Goal: Task Accomplishment & Management: Manage account settings

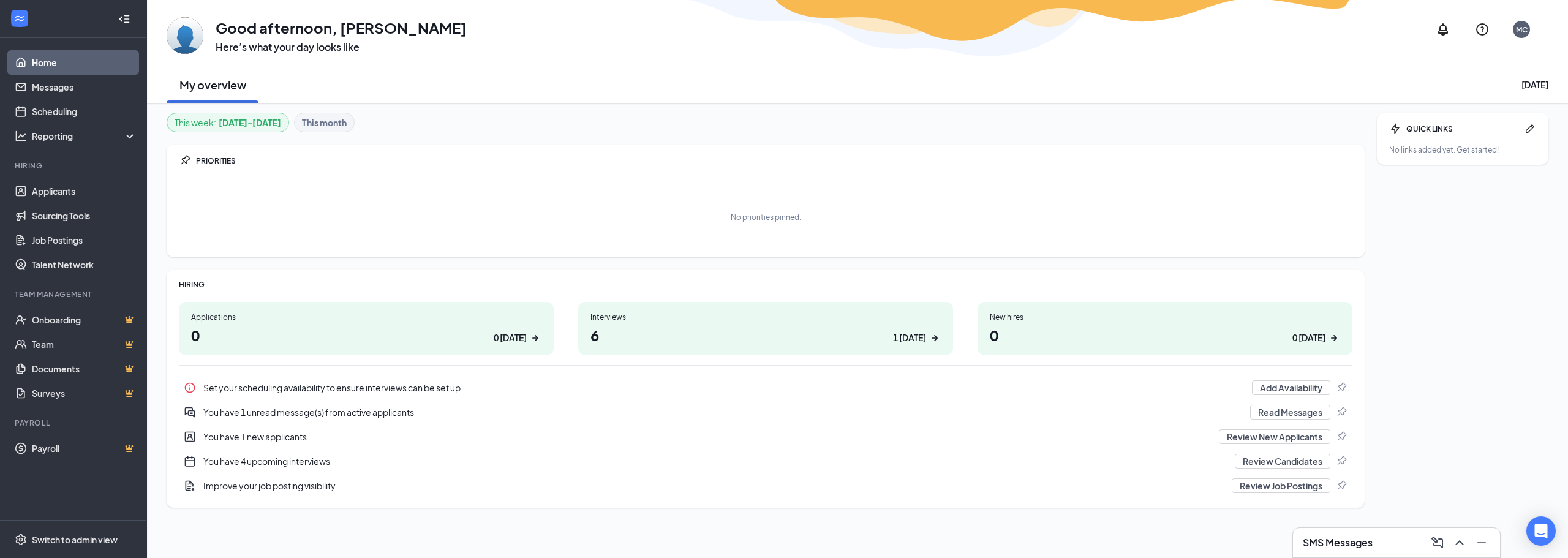
click at [778, 325] on h1 "6 1 [DATE]" at bounding box center [766, 335] width 350 height 21
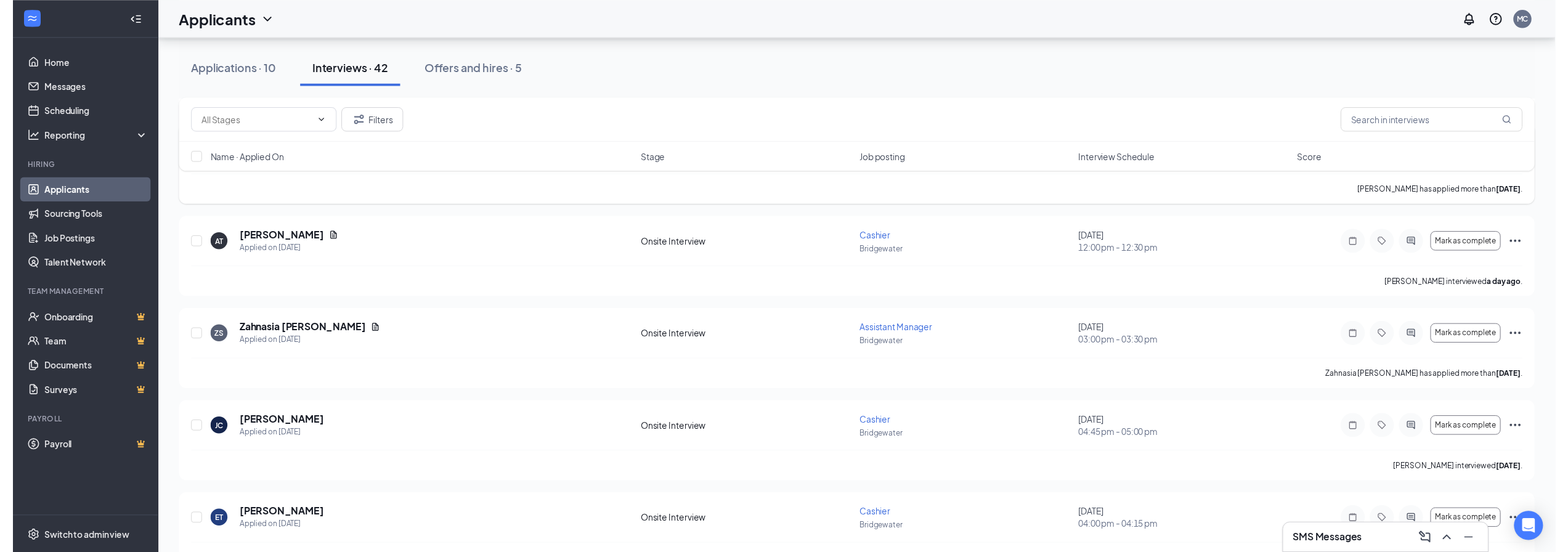
scroll to position [1109, 0]
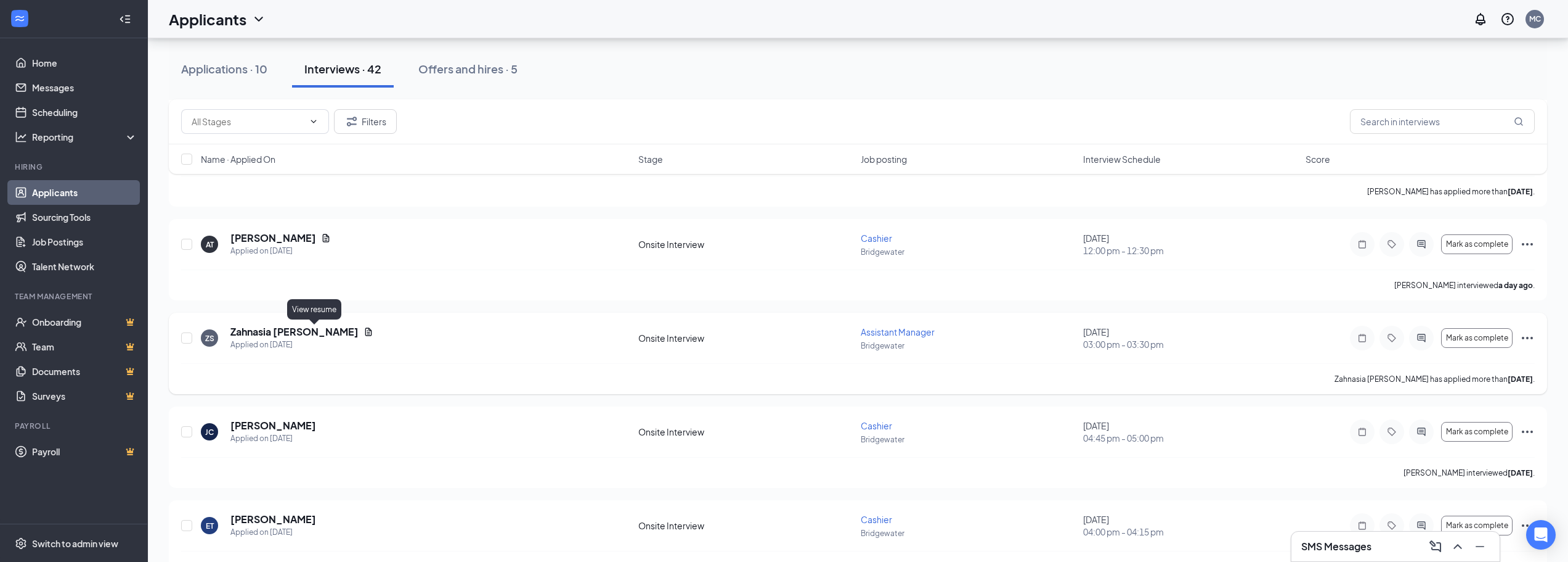
click at [364, 331] on icon "Document" at bounding box center [368, 331] width 10 height 10
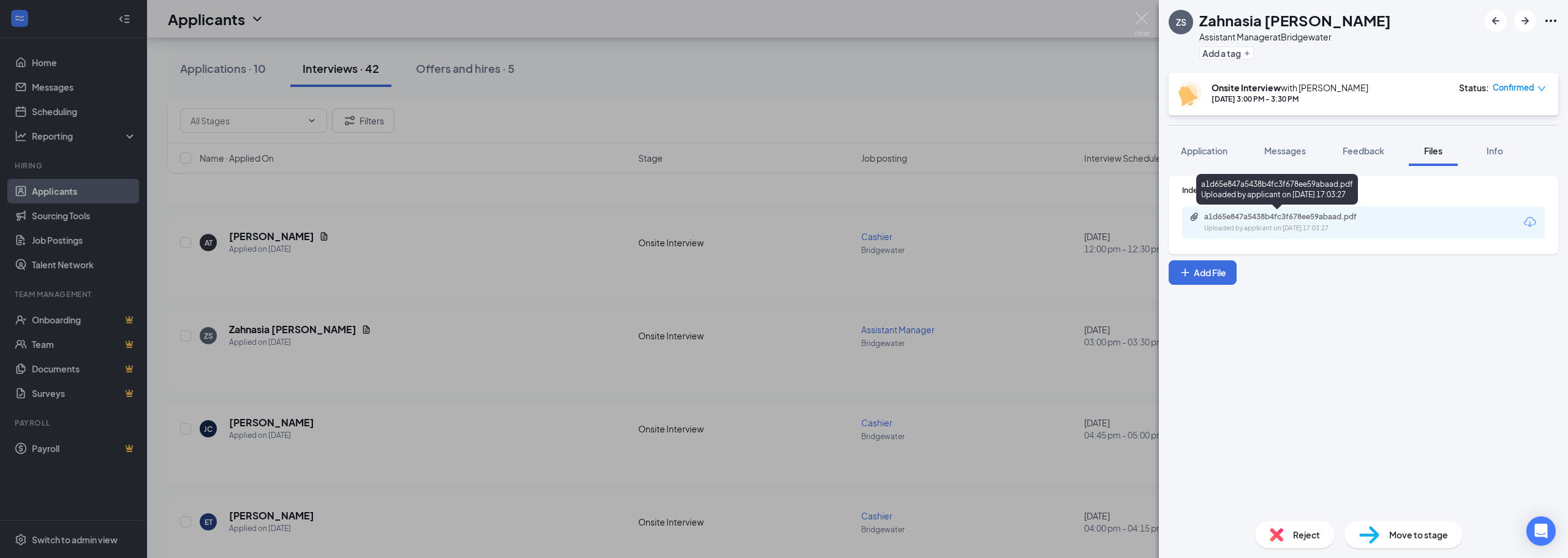
click at [1360, 212] on div "a1d65e847a5438b4fc3f678ee59abaad.pdf" at bounding box center [1290, 216] width 171 height 10
drag, startPoint x: 1166, startPoint y: 148, endPoint x: 1105, endPoint y: 148, distance: 61.0
click at [1165, 148] on div "Application Messages Feedback Files Info" at bounding box center [1363, 150] width 409 height 31
click at [1074, 128] on div "ZS Zahnasia [PERSON_NAME] Assistant Manager at Bridgewater Add a tag Onsite Int…" at bounding box center [784, 279] width 1568 height 558
